Goal: Transaction & Acquisition: Purchase product/service

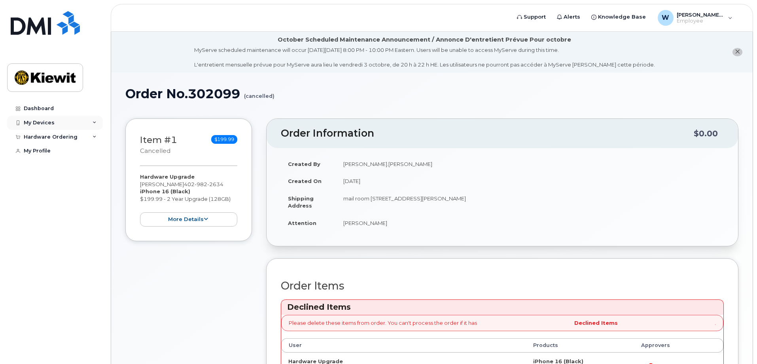
click at [55, 124] on div "My Devices" at bounding box center [55, 123] width 96 height 14
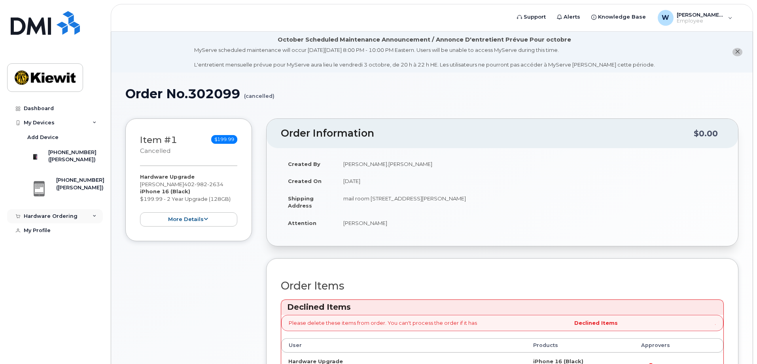
click at [67, 218] on div "Hardware Ordering" at bounding box center [51, 216] width 54 height 6
click at [61, 238] on link "My Orders" at bounding box center [62, 230] width 82 height 15
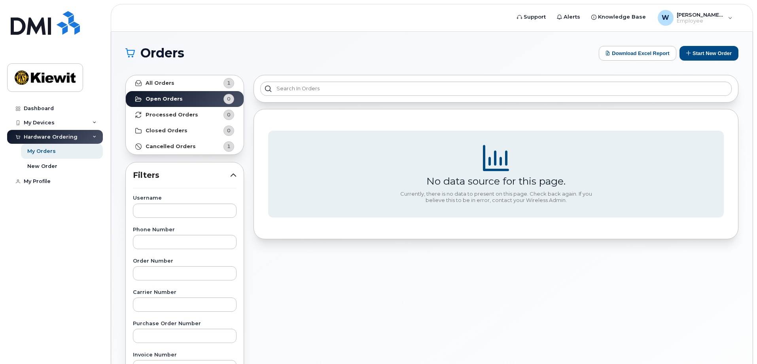
click at [492, 305] on div "No data source for this page. Currently, there is no data to present on this pa…" at bounding box center [496, 348] width 495 height 556
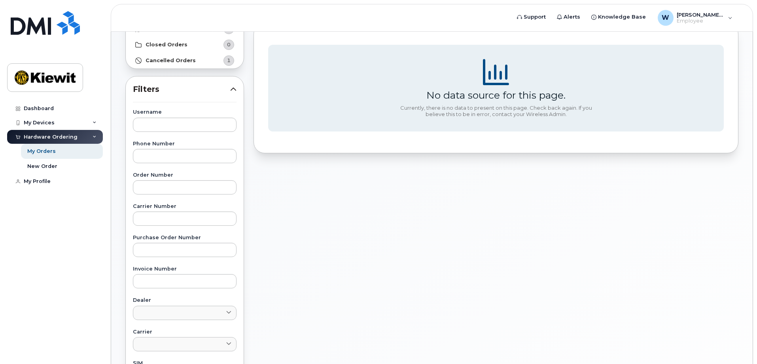
scroll to position [40, 0]
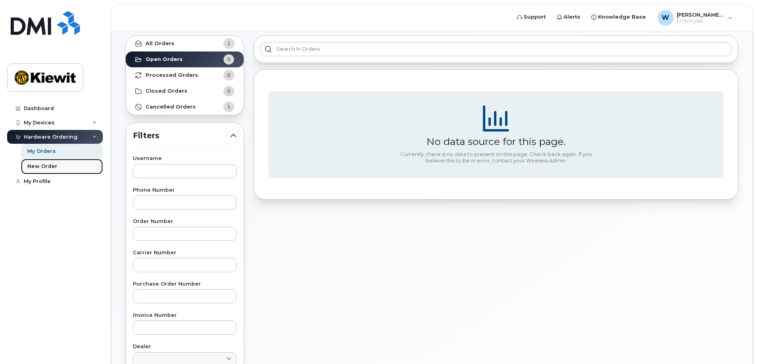
click at [65, 165] on link "New Order" at bounding box center [62, 166] width 82 height 15
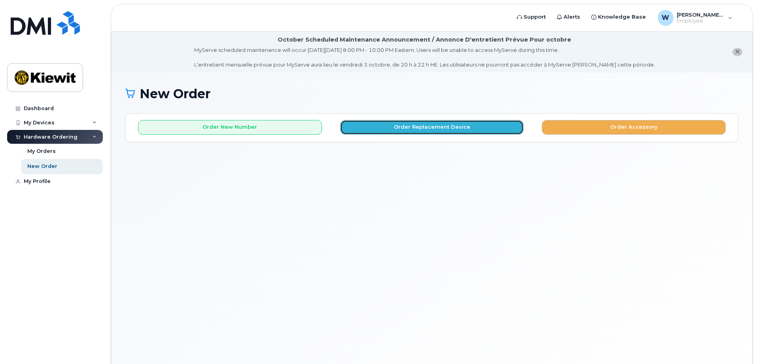
click at [457, 128] on button "Order Replacement Device" at bounding box center [432, 127] width 184 height 15
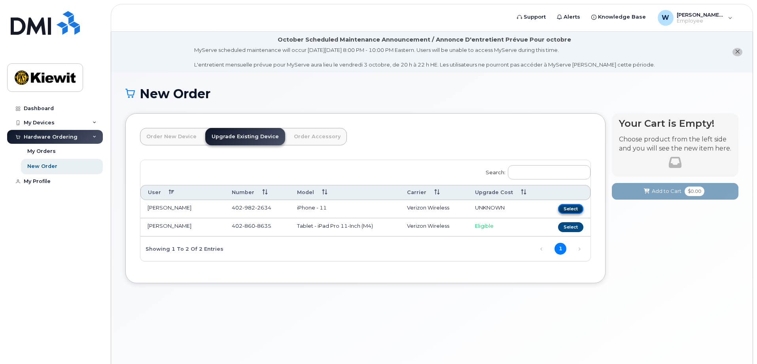
click at [573, 206] on button "Select" at bounding box center [570, 209] width 25 height 10
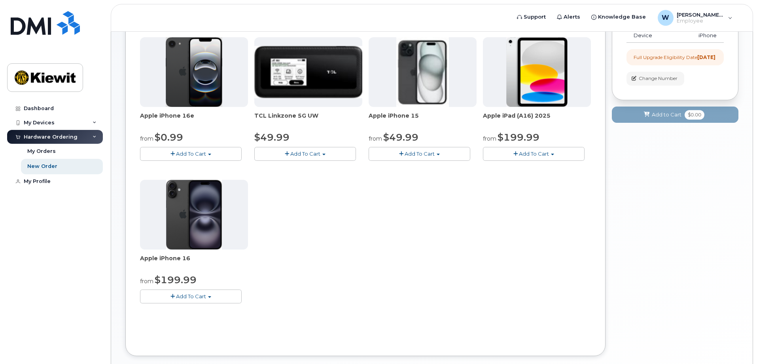
scroll to position [158, 0]
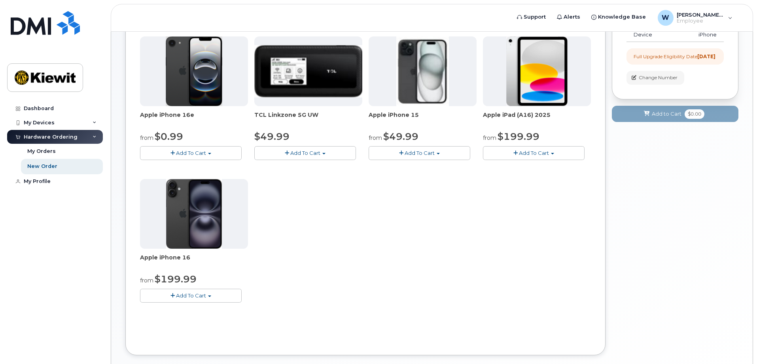
click at [422, 153] on span "Add To Cart" at bounding box center [420, 153] width 30 height 6
click at [423, 170] on link "$49.99 - 2 Year Upgrade (128GB)" at bounding box center [422, 168] width 103 height 10
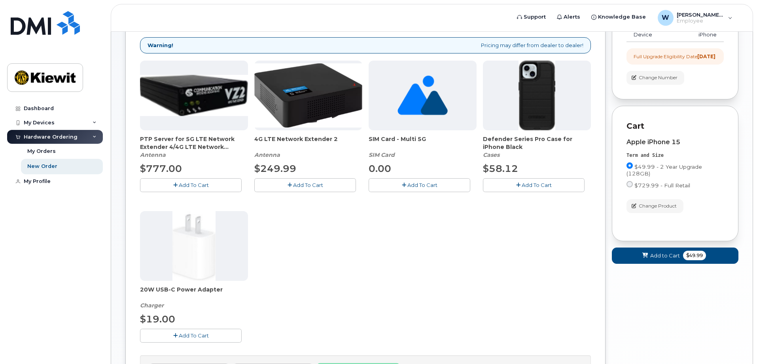
click at [527, 245] on div "PTP Server for 5G LTE Network Extender 4/4G LTE Network Extender 3 Antenna $777…" at bounding box center [365, 208] width 451 height 294
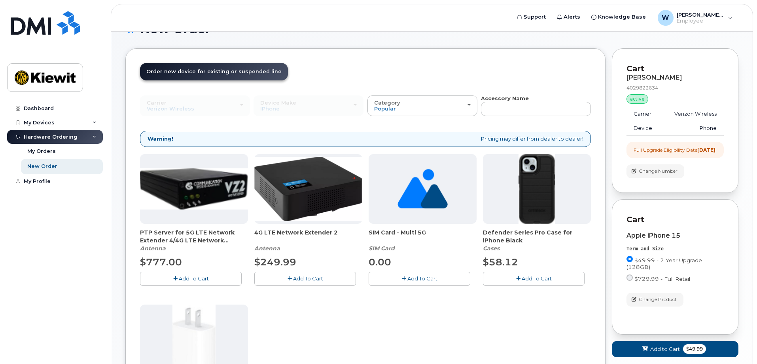
scroll to position [79, 0]
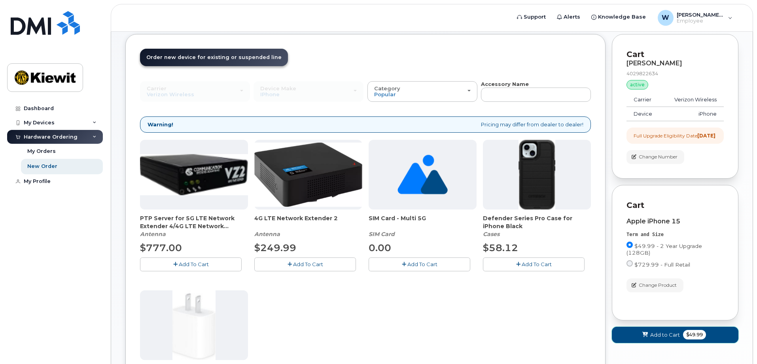
click at [669, 338] on span "Add to Cart" at bounding box center [665, 335] width 30 height 8
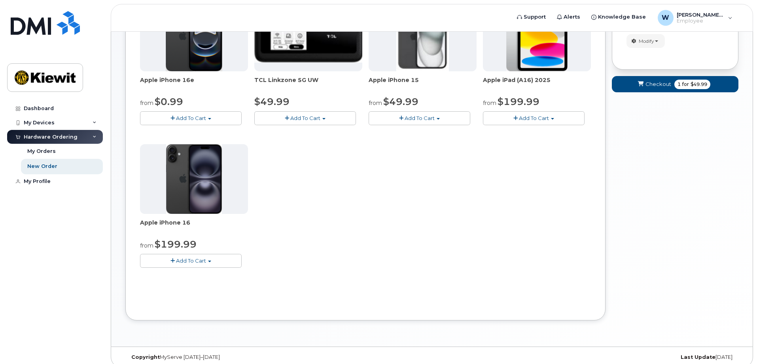
scroll to position [201, 0]
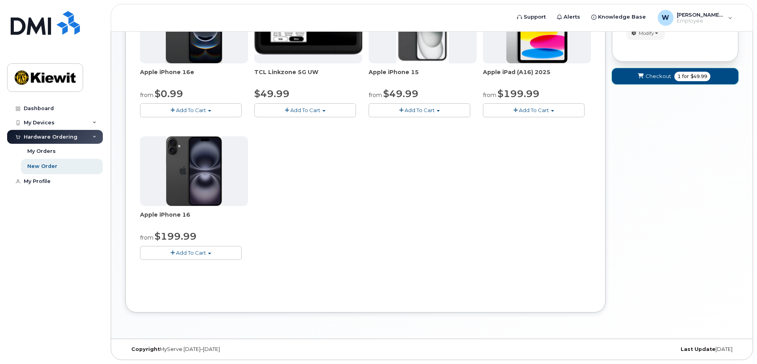
click at [651, 78] on span "Checkout" at bounding box center [659, 76] width 26 height 8
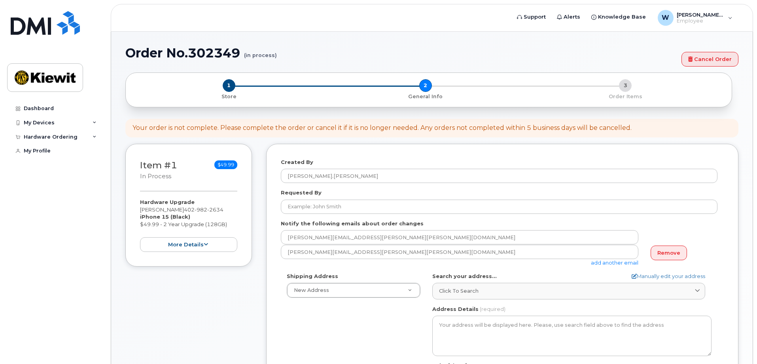
select select
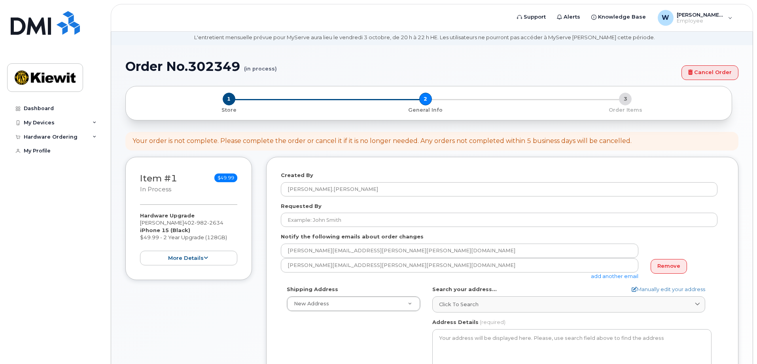
scroll to position [40, 0]
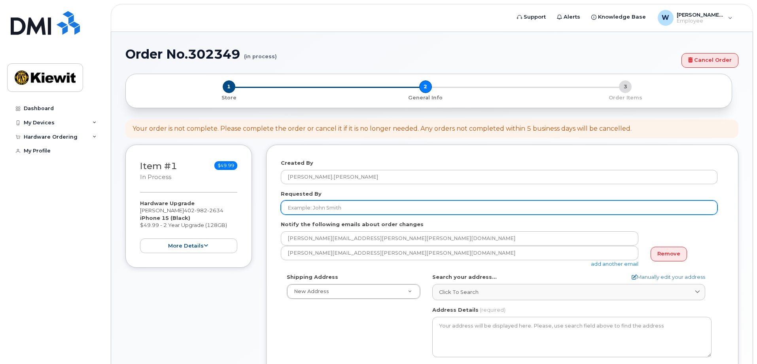
click at [364, 214] on input "Requested By" at bounding box center [499, 207] width 437 height 14
click at [324, 208] on input "Requested By" at bounding box center [499, 207] width 437 height 14
type input "wyatt feldhacker"
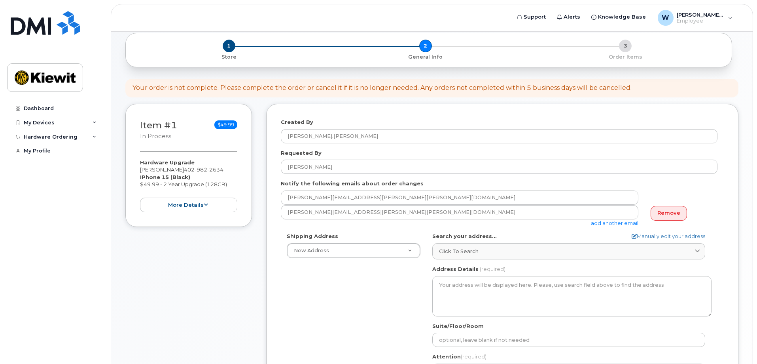
scroll to position [198, 0]
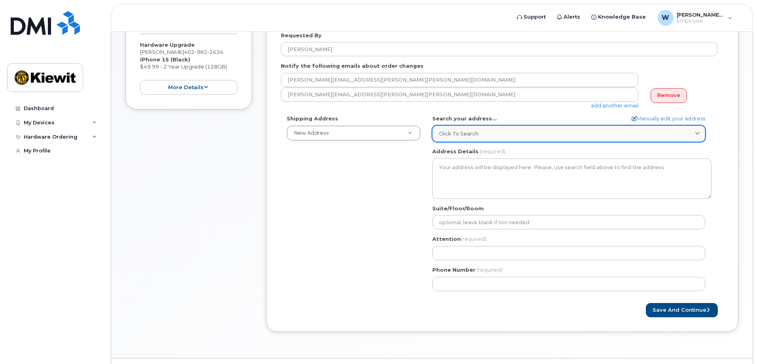
click at [484, 136] on div "Click to search" at bounding box center [569, 134] width 260 height 8
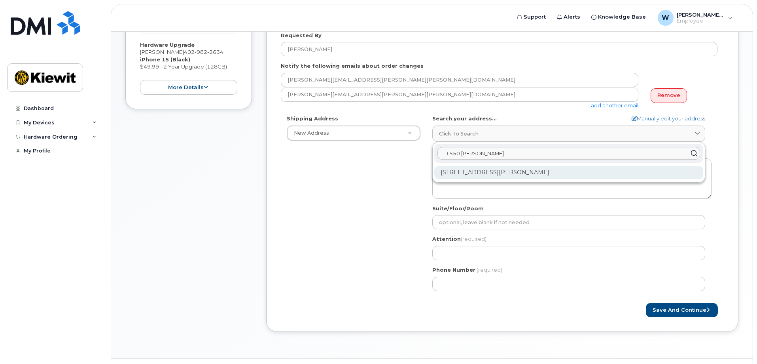
type input "1550 mike fahey"
click at [480, 172] on div "1550 Mike Fahey St Omaha NE 68102-4722" at bounding box center [568, 172] width 269 height 13
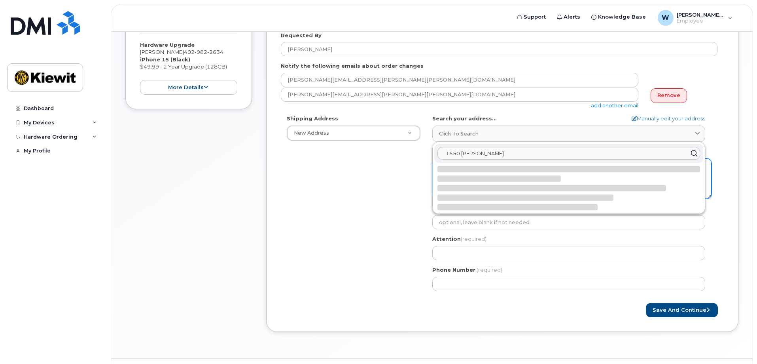
select select
type textarea "1550 Mike Fahey St OMAHA NE 68102-4722 UNITED STATES"
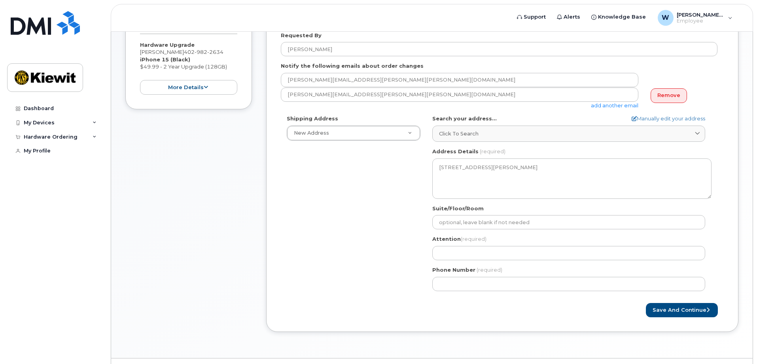
scroll to position [217, 0]
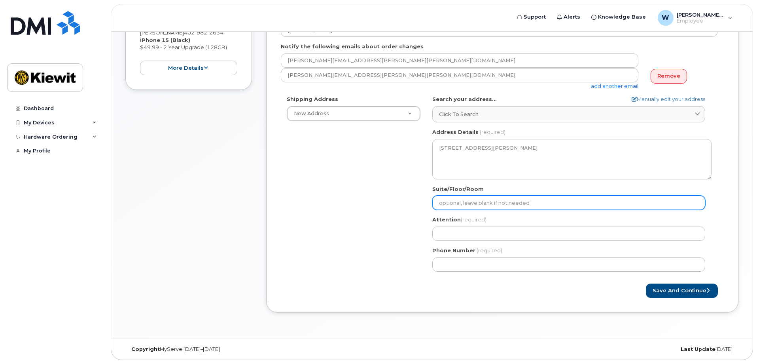
click at [479, 203] on input "Suite/Floor/Room" at bounding box center [568, 202] width 273 height 14
click at [489, 203] on input "Suite/Floor/Room" at bounding box center [568, 202] width 273 height 14
type input "mail room"
select select
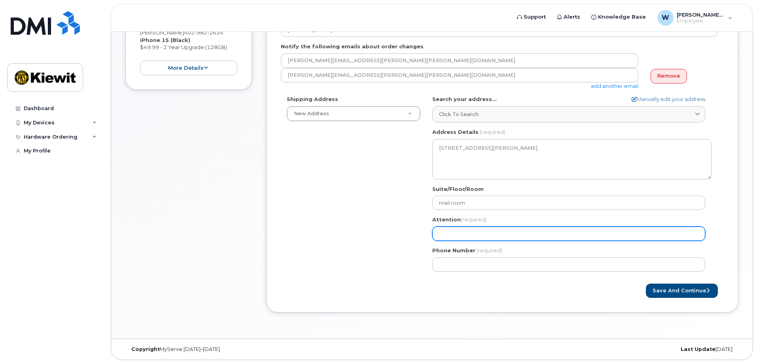
click at [465, 235] on input "Attention (required)" at bounding box center [568, 233] width 273 height 14
type input "[PERSON_NAME]"
select select
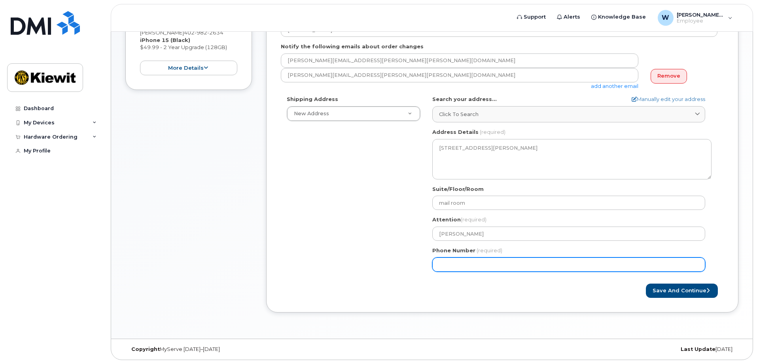
click at [487, 264] on input "Phone Number" at bounding box center [568, 264] width 273 height 14
type input "4029822634"
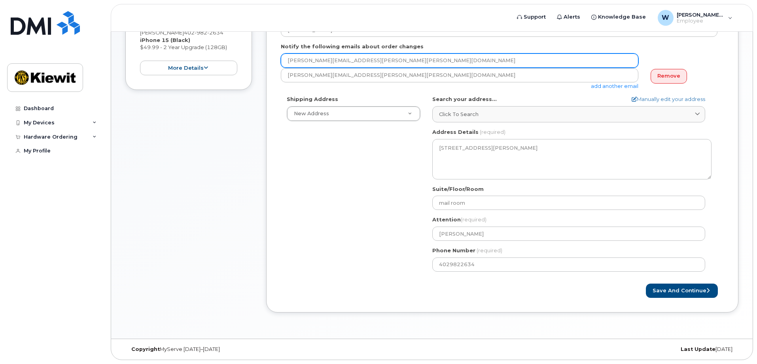
type input "wyatt.feldhacker@kiewit.com"
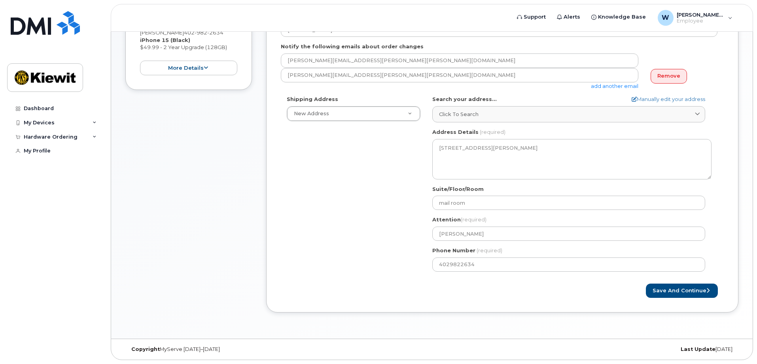
type input "1550 Mike Fahey Street"
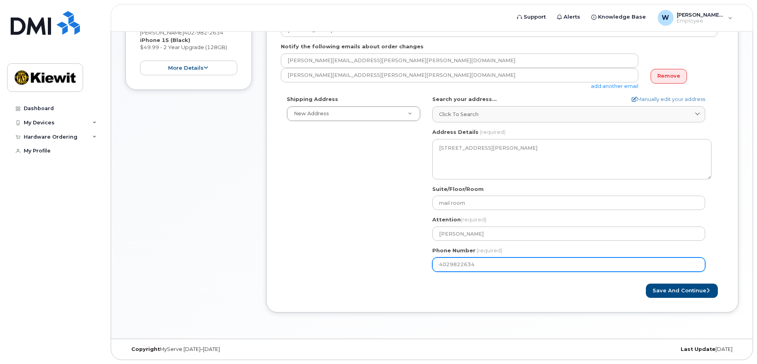
select select
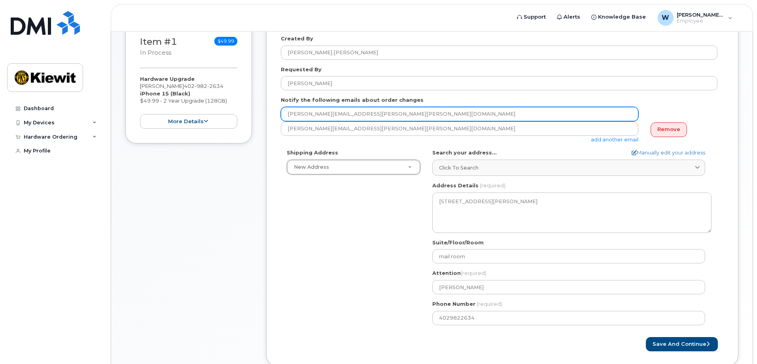
scroll to position [178, 0]
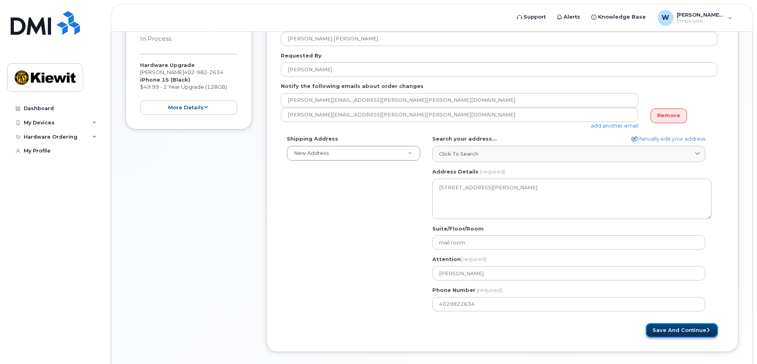
click at [673, 330] on button "Save and Continue" at bounding box center [682, 330] width 72 height 15
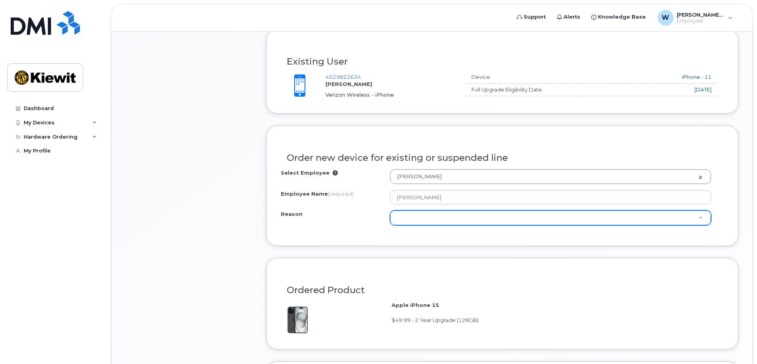
scroll to position [316, 0]
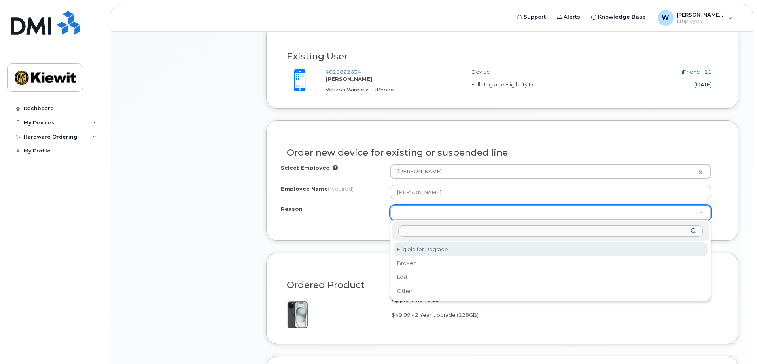
select select "eligible_for_upgrade"
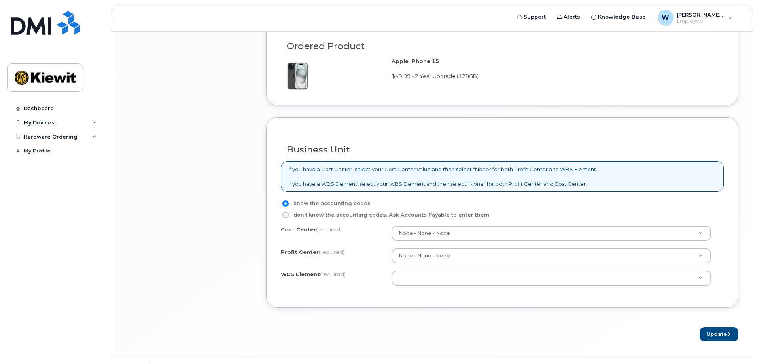
scroll to position [572, 0]
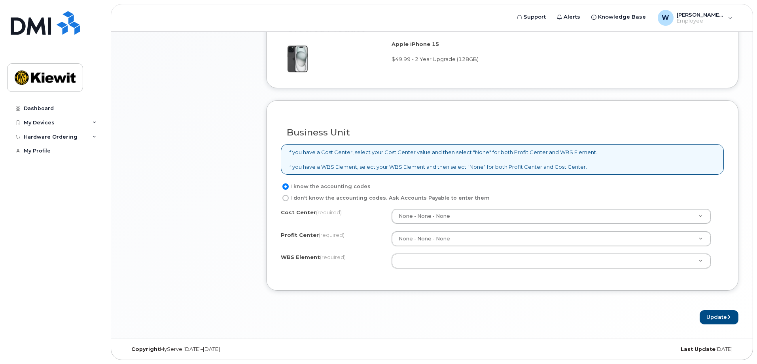
click at [368, 197] on label "I don't know the accounting codes. Ask Accounts Payable to enter them" at bounding box center [385, 197] width 209 height 9
click at [289, 197] on input "I don't know the accounting codes. Ask Accounts Payable to enter them" at bounding box center [285, 198] width 6 height 6
radio input "true"
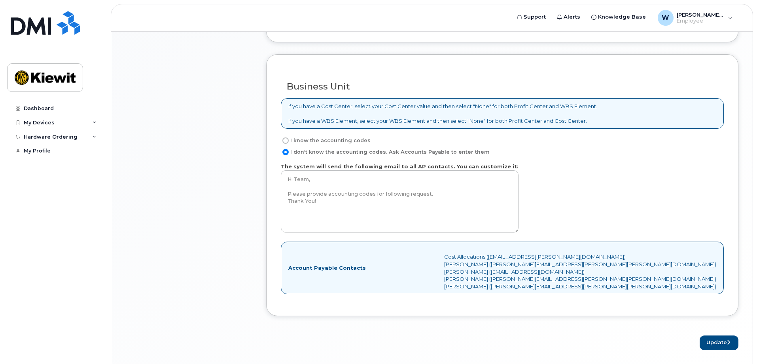
scroll to position [604, 0]
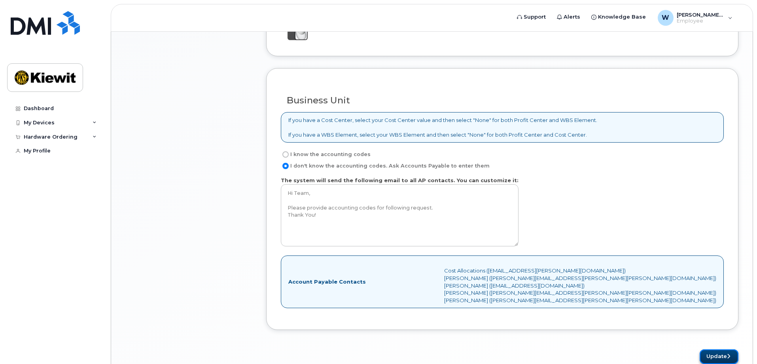
click at [722, 356] on button "Update" at bounding box center [719, 356] width 39 height 15
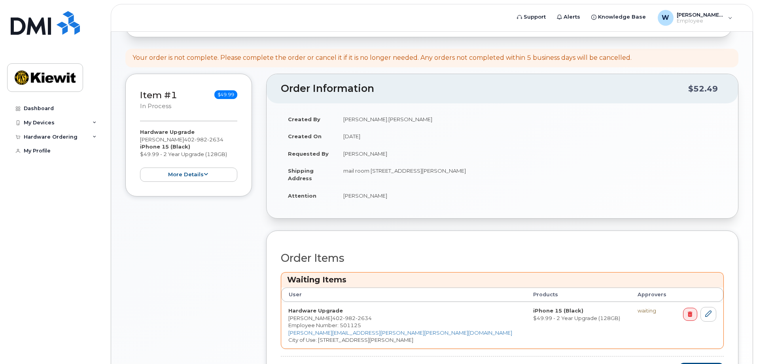
scroll to position [184, 0]
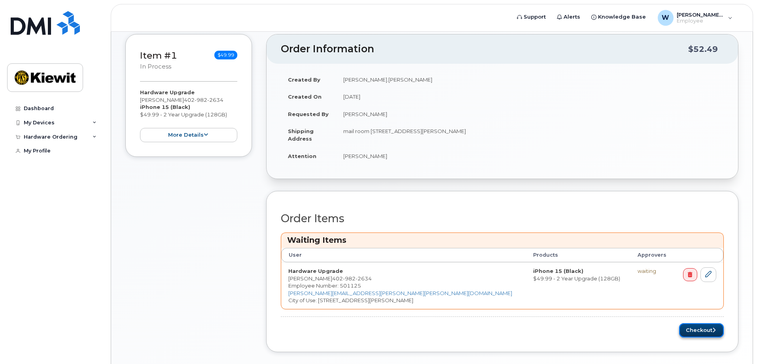
click at [702, 332] on button "Checkout" at bounding box center [701, 330] width 45 height 15
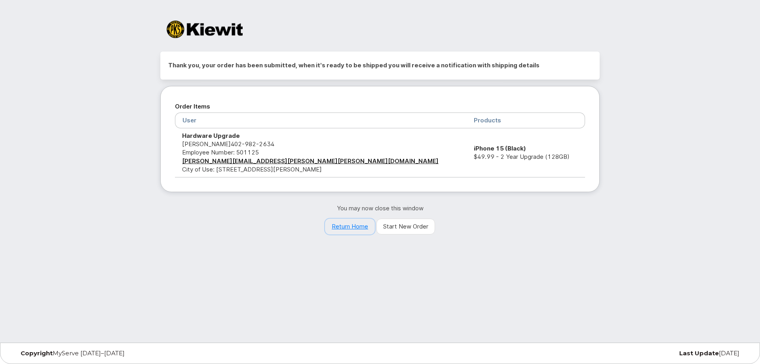
click at [353, 226] on link "Return Home" at bounding box center [350, 226] width 50 height 16
